Goal: Information Seeking & Learning: Check status

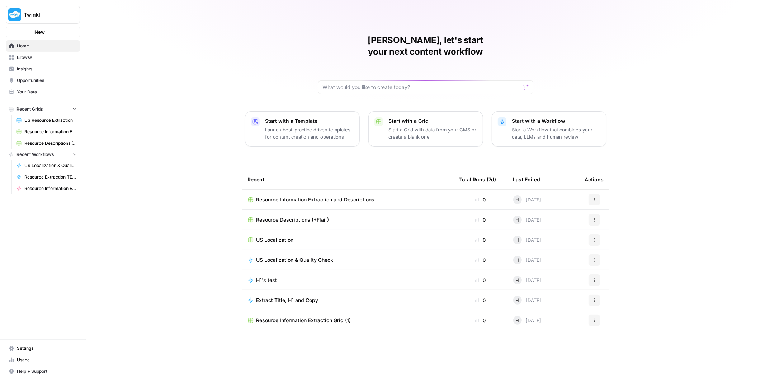
click at [34, 356] on link "Usage" at bounding box center [43, 359] width 74 height 11
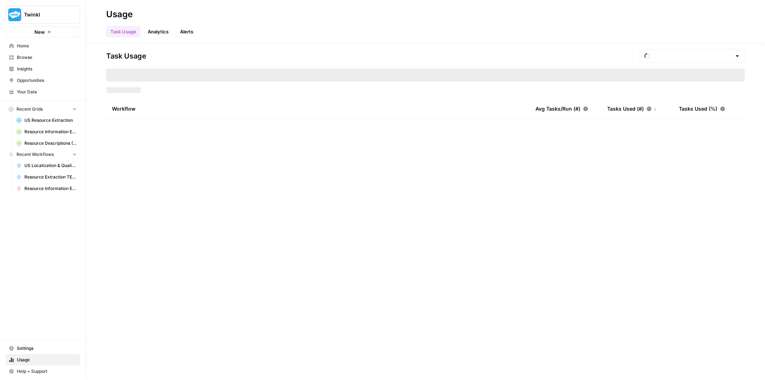
type input "September Tasks"
click at [689, 56] on input "September Tasks" at bounding box center [692, 55] width 79 height 7
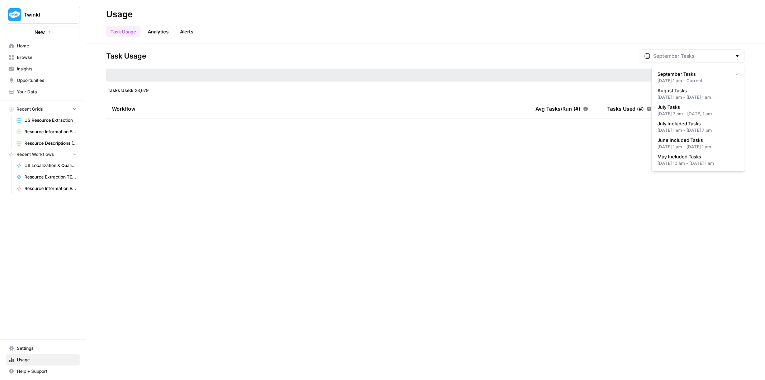
type input "August Tasks"
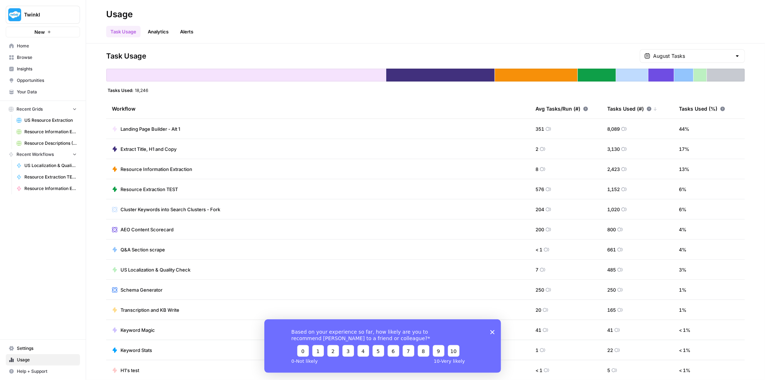
click at [491, 330] on polygon "Close survey" at bounding box center [492, 331] width 4 height 4
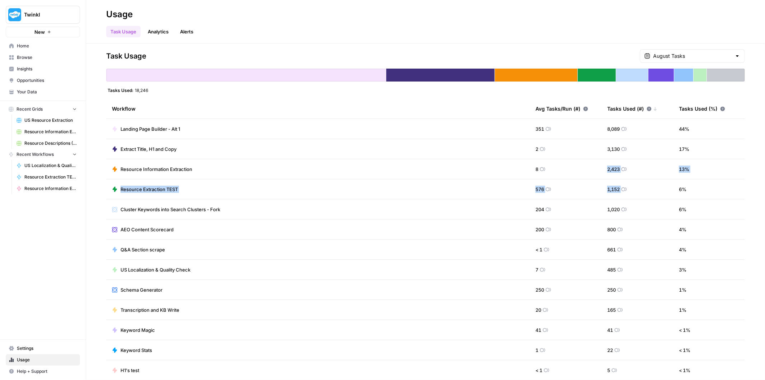
drag, startPoint x: 634, startPoint y: 191, endPoint x: 589, endPoint y: 166, distance: 52.0
click at [589, 166] on tbody "Landing Page Builder - Alt 1 351 8,089 44 % Extract Title, H1 and Copy 2 3,130 …" at bounding box center [425, 259] width 639 height 281
